Goal: Answer question/provide support

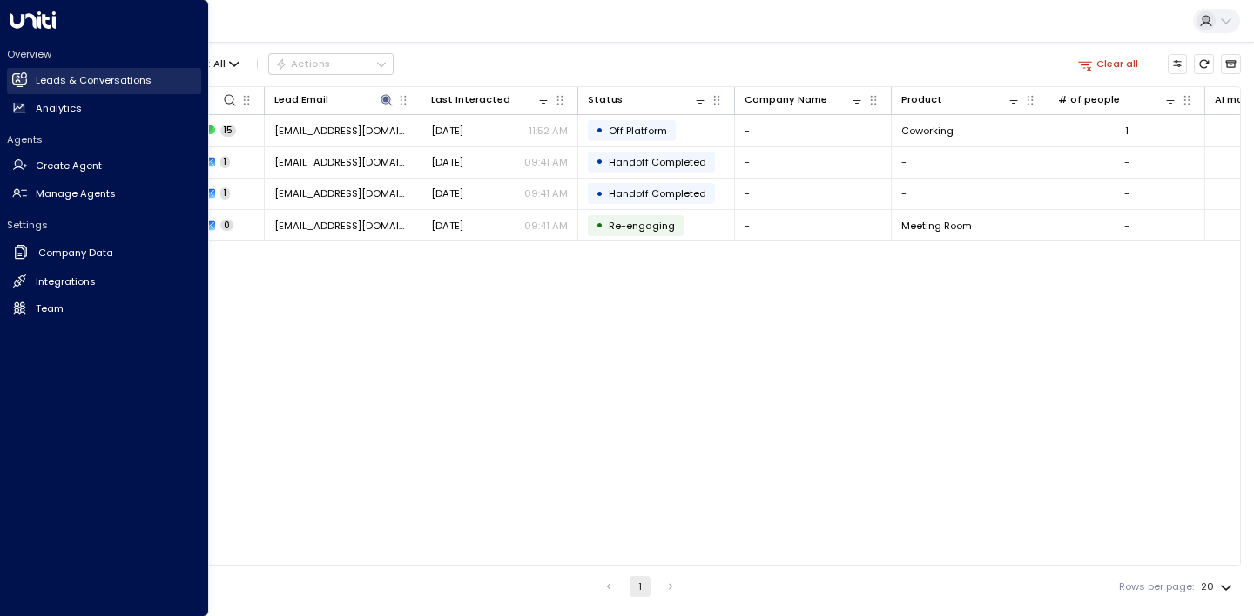
click at [78, 74] on h2 "Leads & Conversations" at bounding box center [94, 80] width 116 height 15
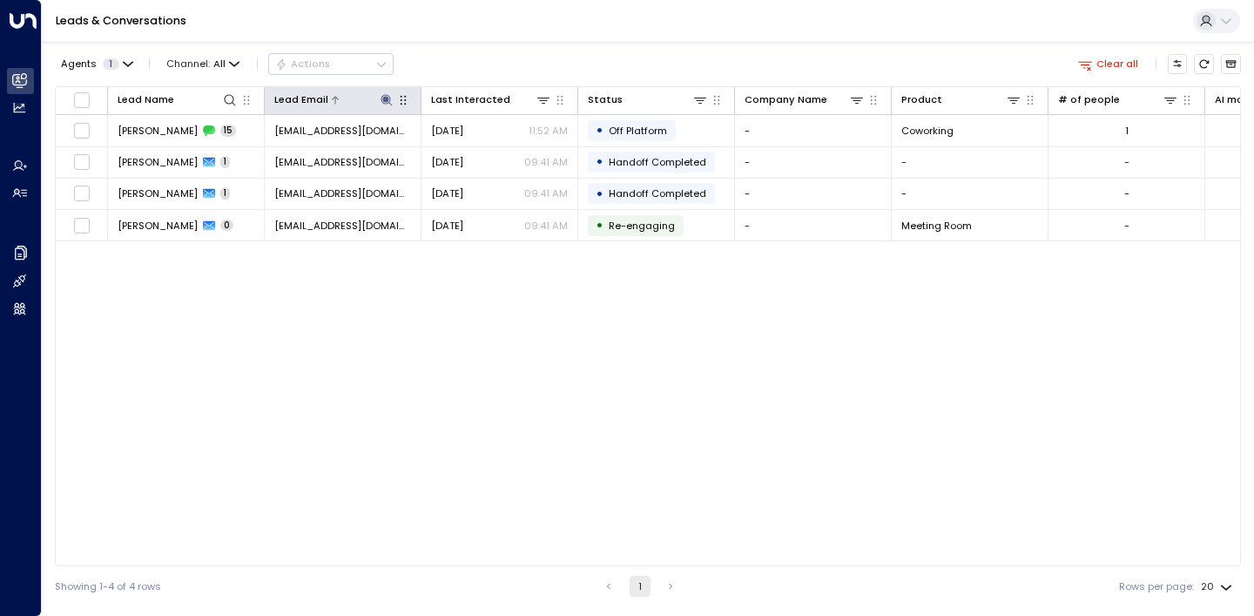
click at [391, 97] on icon at bounding box center [387, 100] width 14 height 14
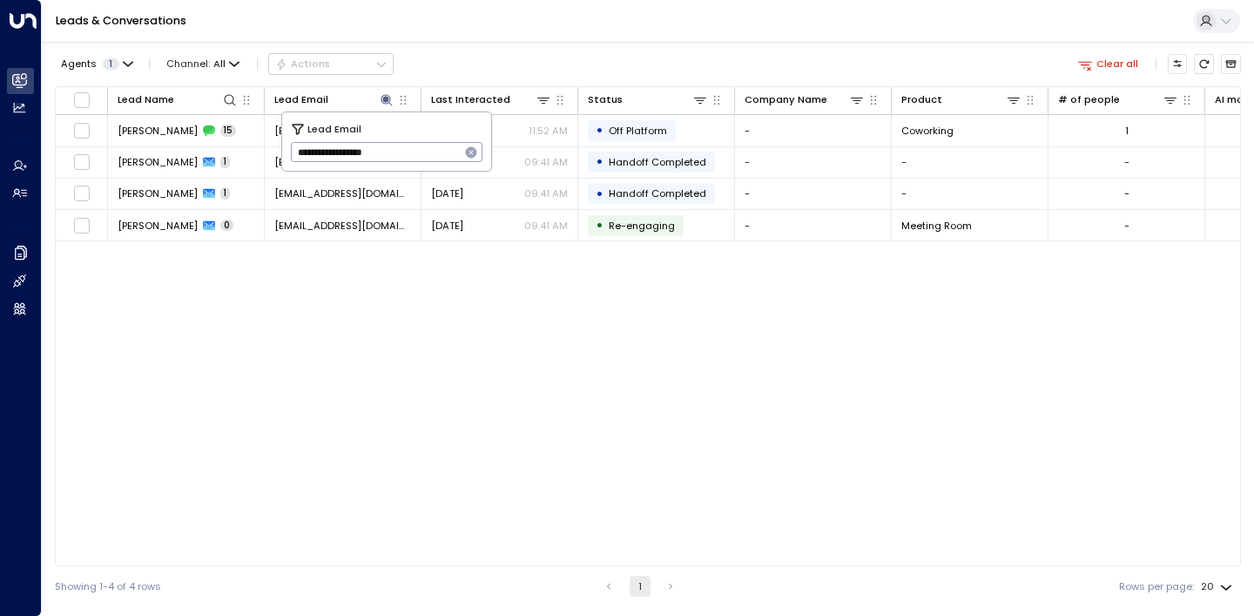
click at [472, 149] on icon "button" at bounding box center [471, 152] width 11 height 11
click at [419, 154] on input "text" at bounding box center [387, 153] width 193 height 29
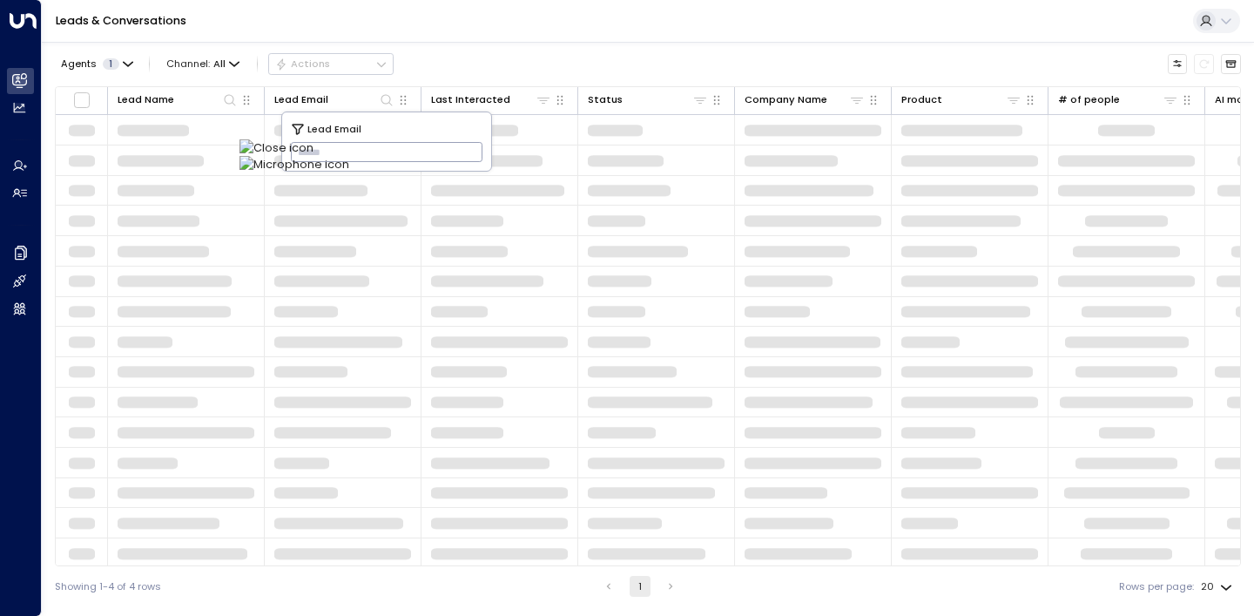
type input "**********"
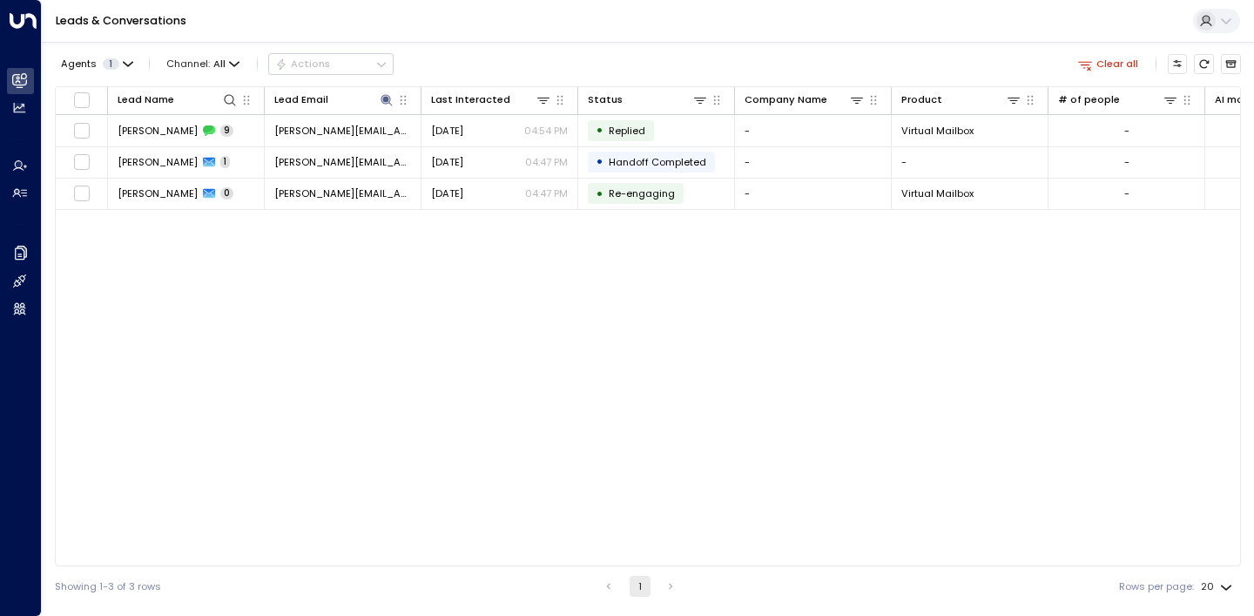
click at [532, 54] on div "Agents 1 Channel: All Actions Clear all" at bounding box center [648, 64] width 1187 height 30
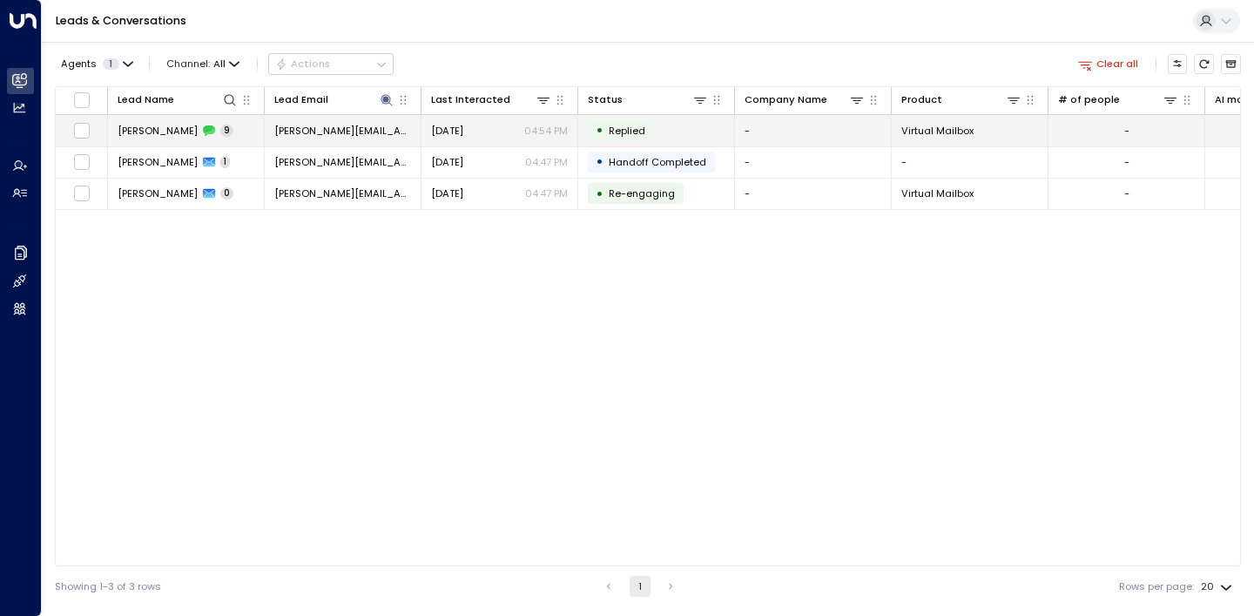
click at [166, 125] on span "[PERSON_NAME]" at bounding box center [158, 131] width 80 height 14
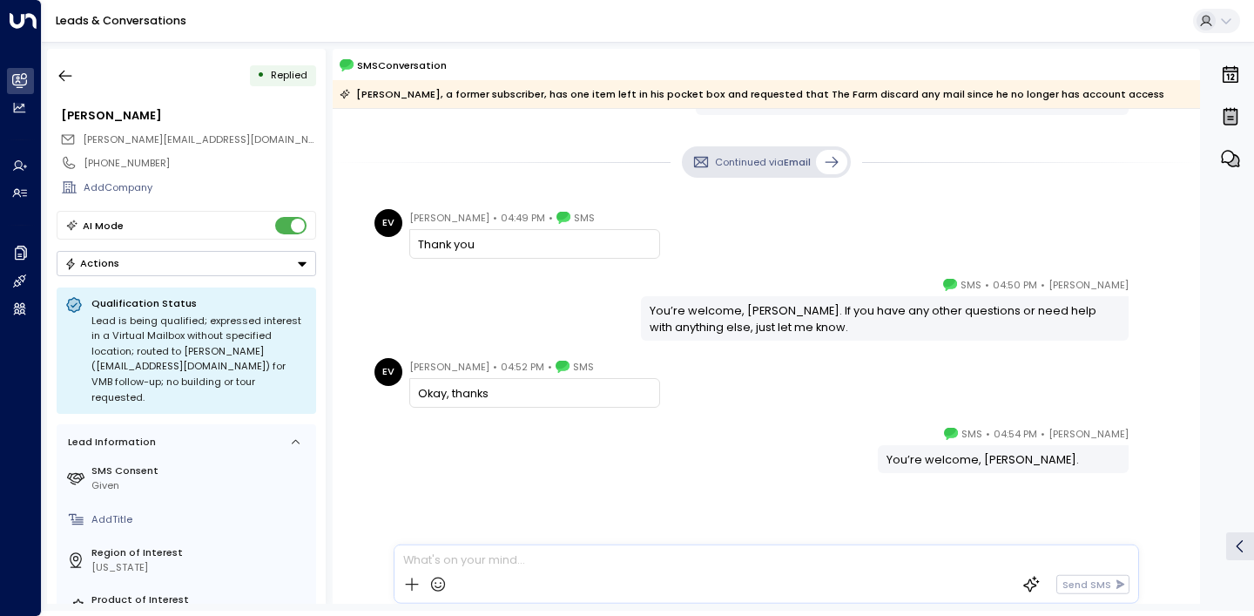
click at [481, 283] on div "Riley • 04:50 PM • SMS You’re welcome, Ernesto. If you have any other questions…" at bounding box center [766, 308] width 794 height 64
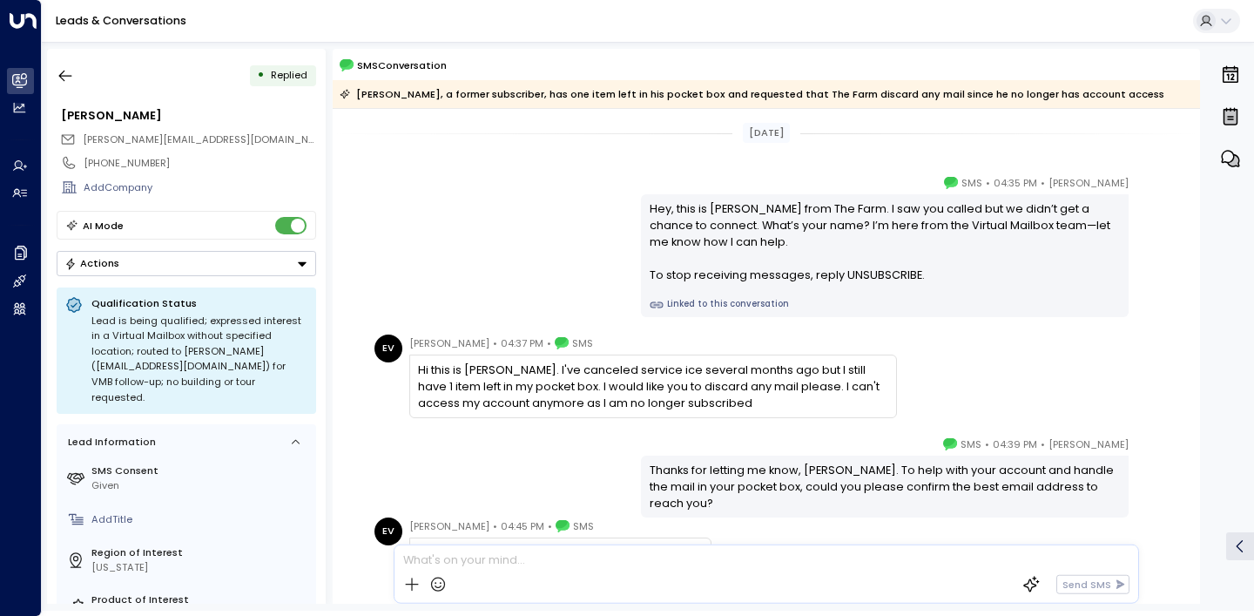
click at [504, 377] on div "Hi this is Ernesto. I've canceled service ice several months ago but I still ha…" at bounding box center [653, 387] width 470 height 51
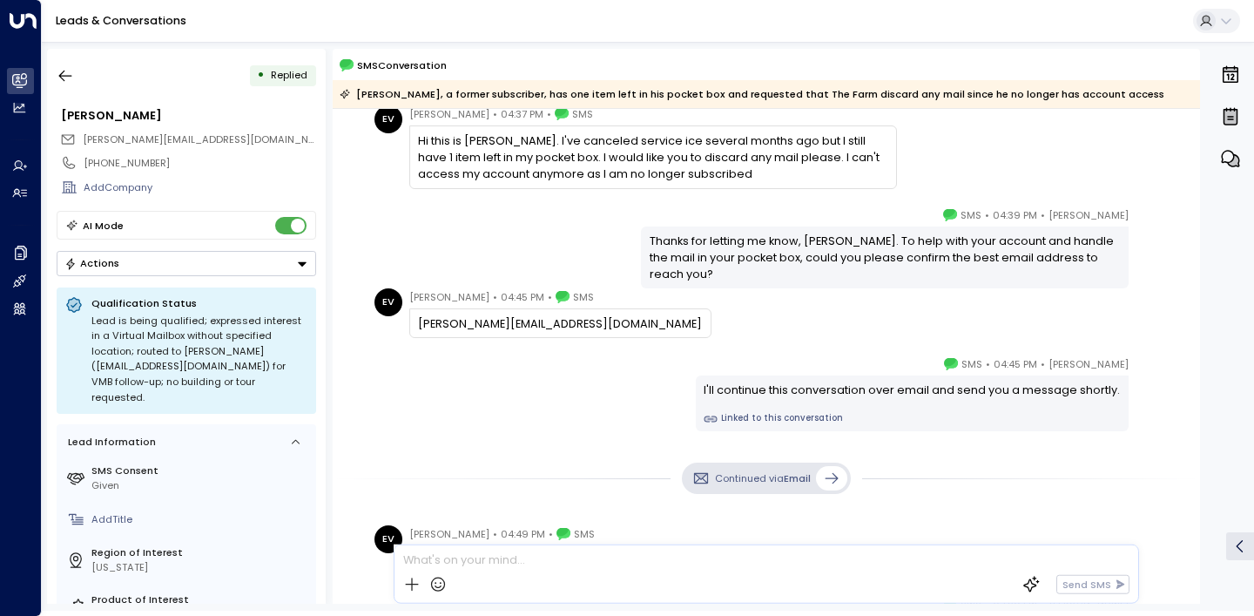
scroll to position [244, 0]
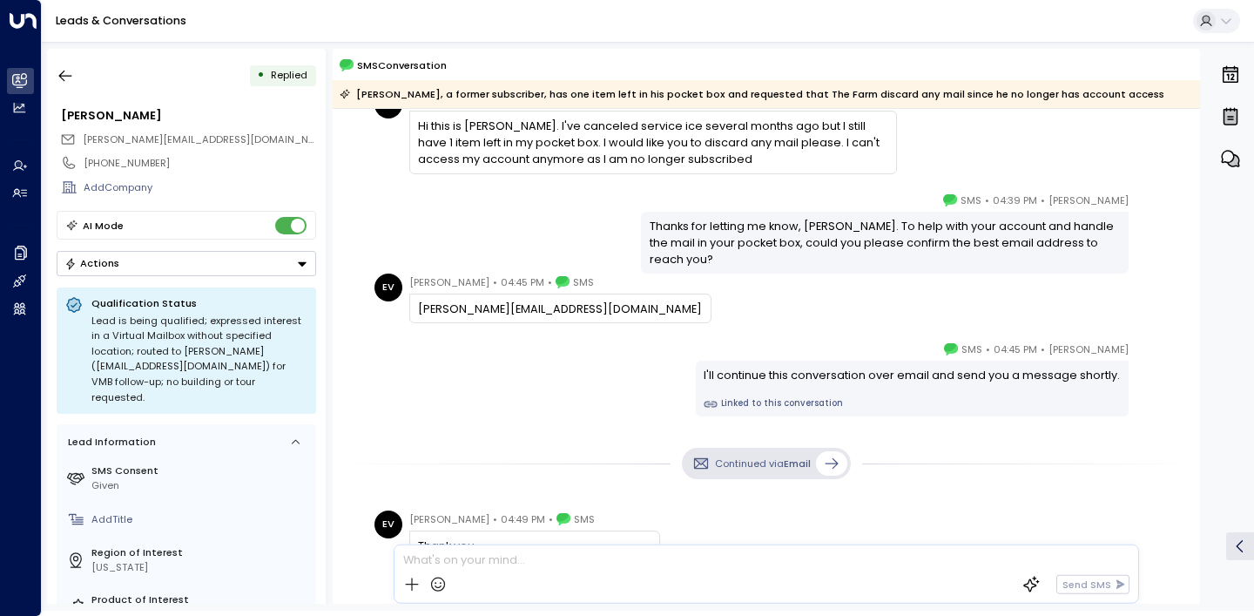
click at [458, 441] on div "Continued via Email" at bounding box center [767, 463] width 868 height 59
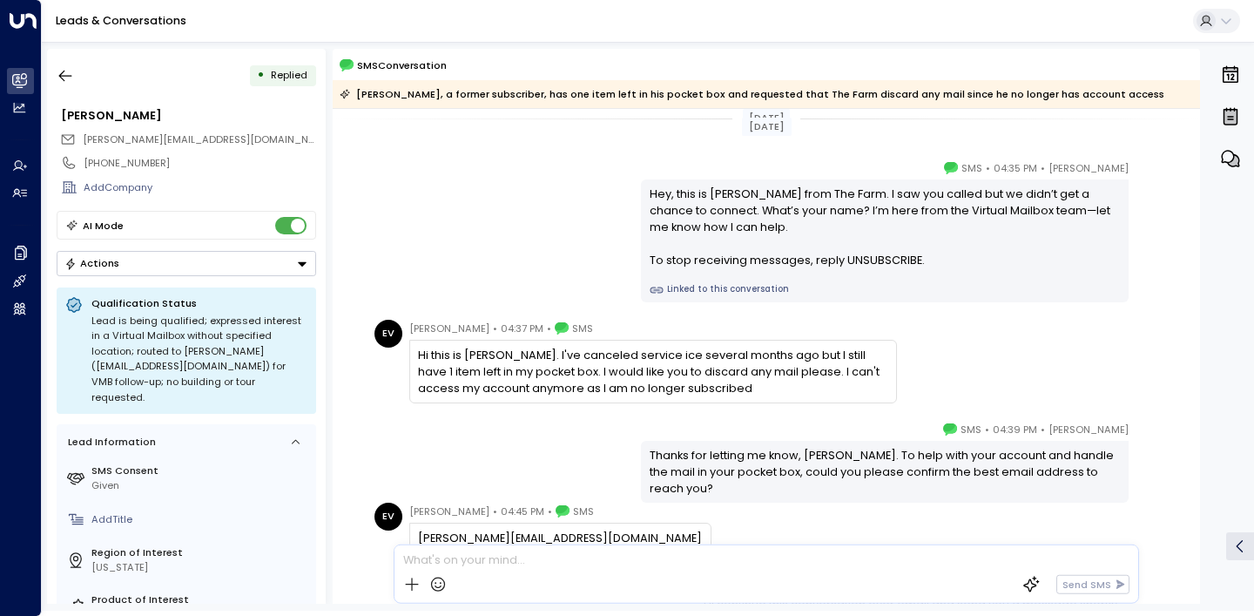
scroll to position [0, 0]
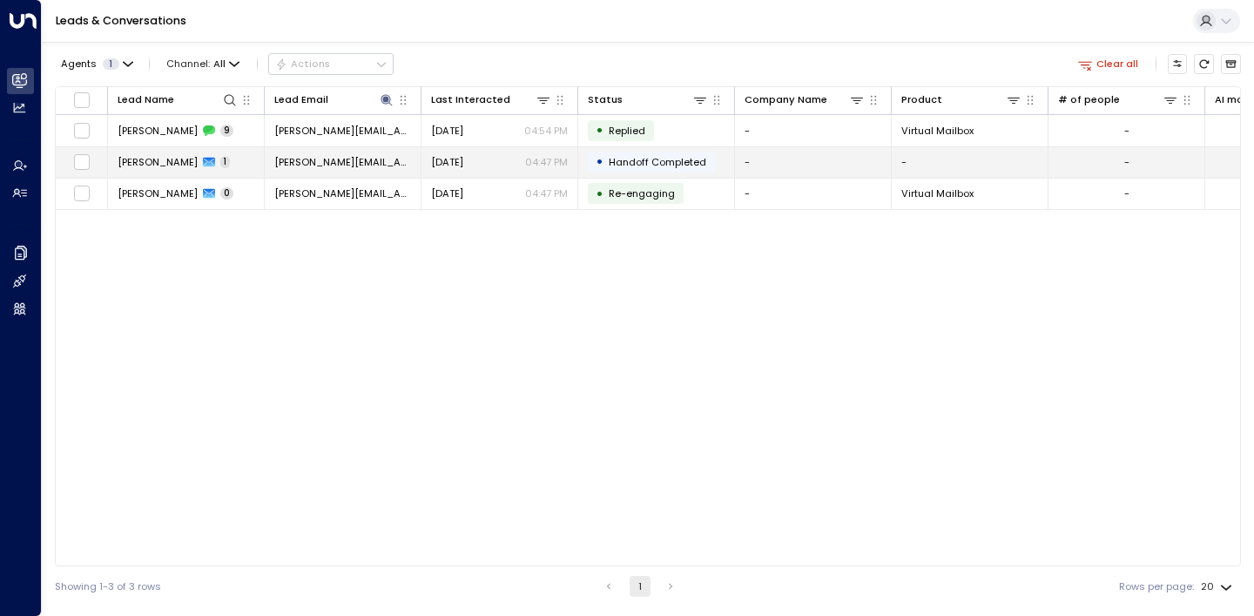
click at [134, 158] on span "[PERSON_NAME]" at bounding box center [158, 162] width 80 height 14
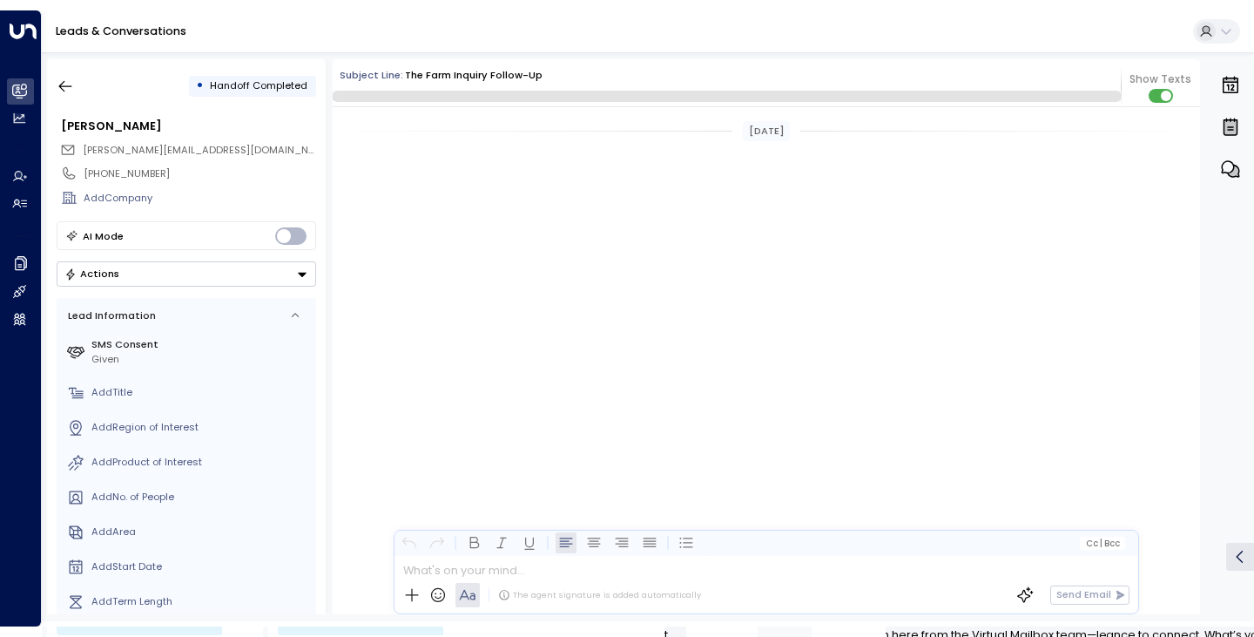
scroll to position [858, 0]
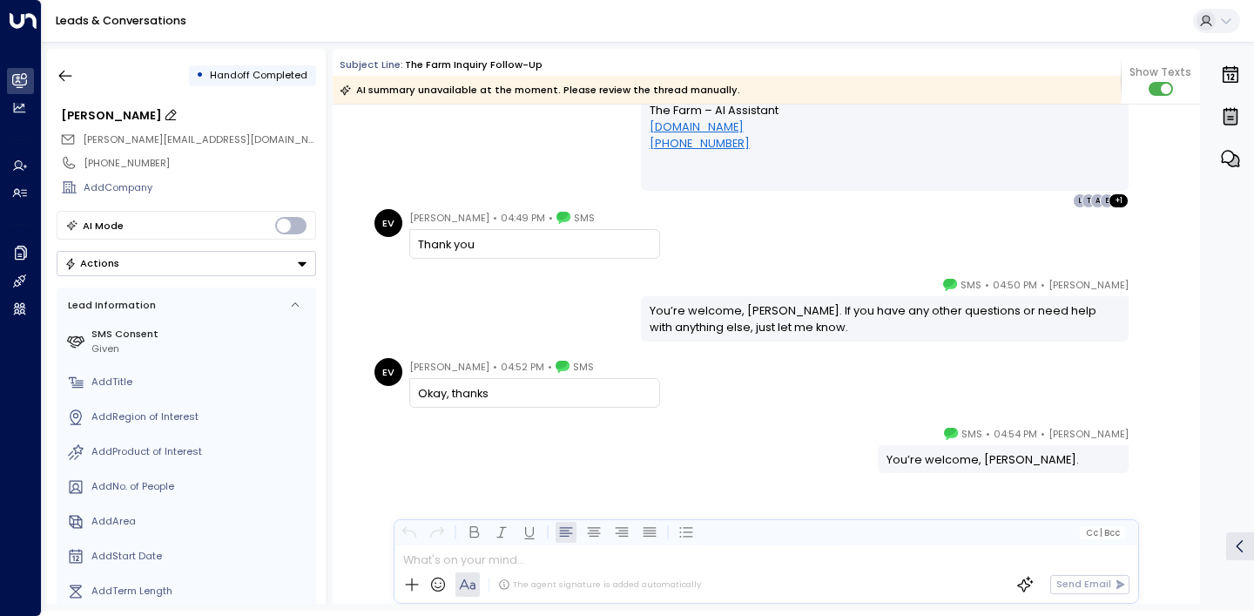
drag, startPoint x: 59, startPoint y: 114, endPoint x: 156, endPoint y: 109, distance: 96.8
click at [156, 109] on div "[PERSON_NAME]" at bounding box center [187, 115] width 260 height 25
copy div "[PERSON_NAME]"
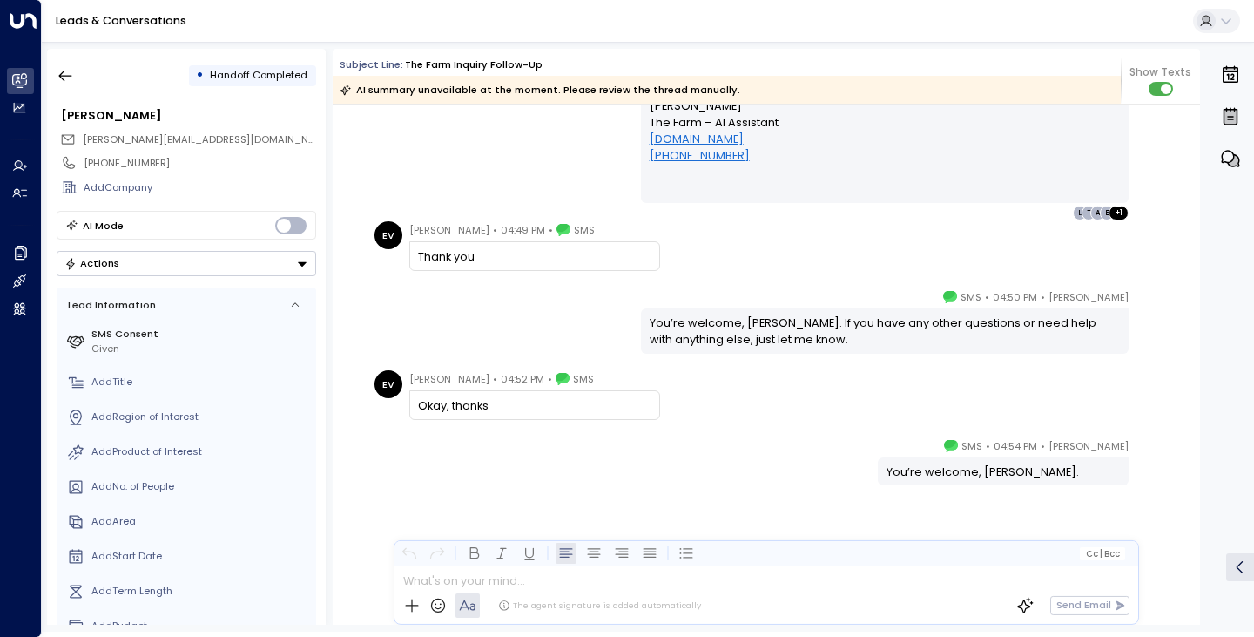
scroll to position [846, 0]
